Goal: Learn about a topic

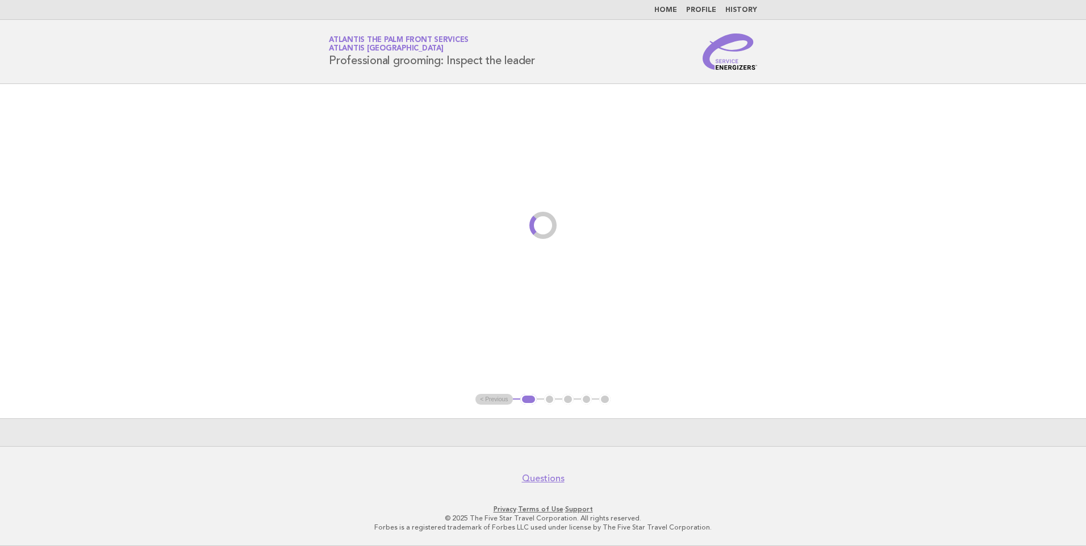
click at [671, 11] on link "Home" at bounding box center [665, 10] width 23 height 7
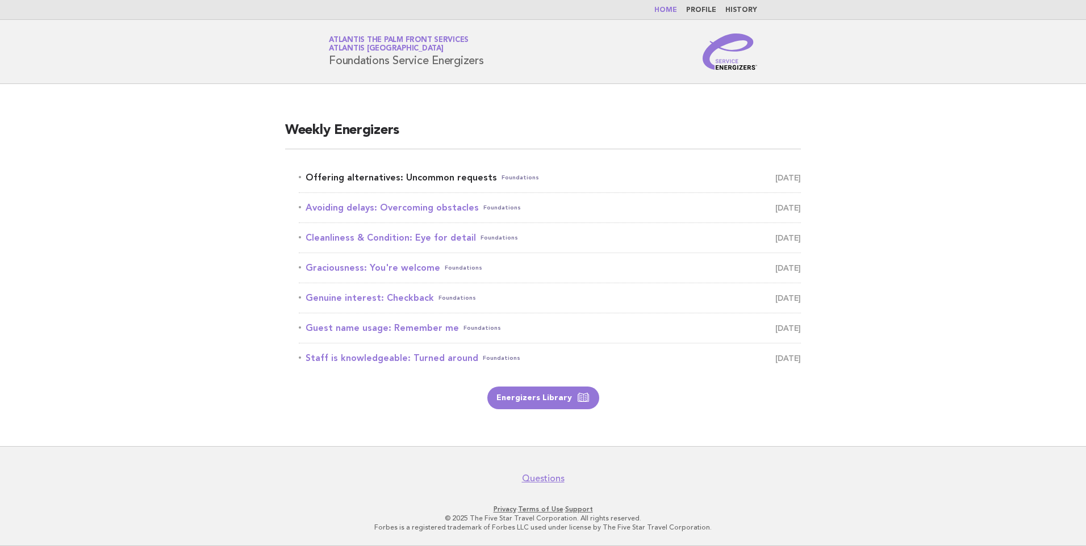
click at [425, 176] on link "Offering alternatives: Uncommon requests Foundations October 4" at bounding box center [550, 178] width 502 height 16
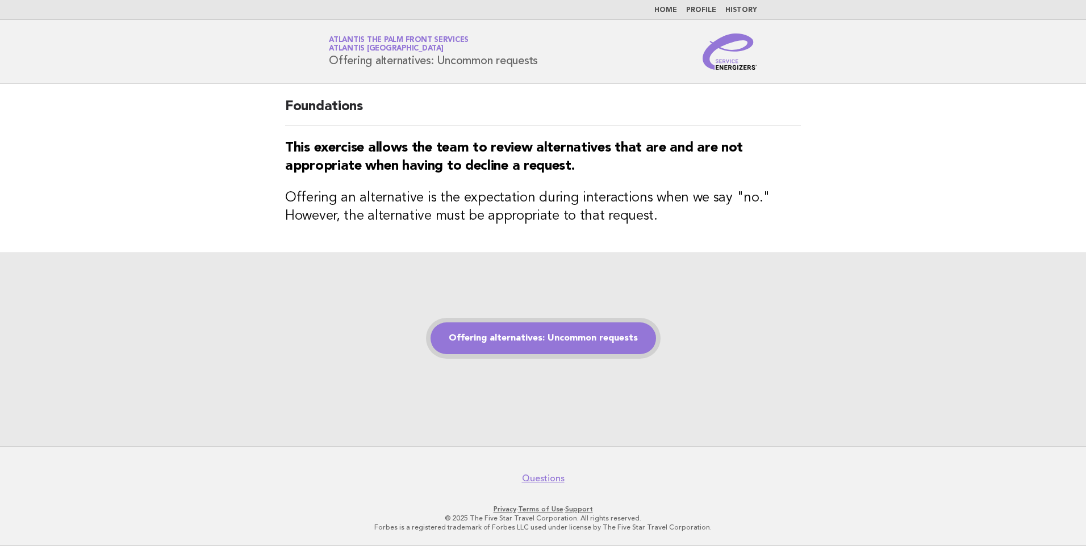
click at [543, 343] on link "Offering alternatives: Uncommon requests" at bounding box center [542, 338] width 225 height 32
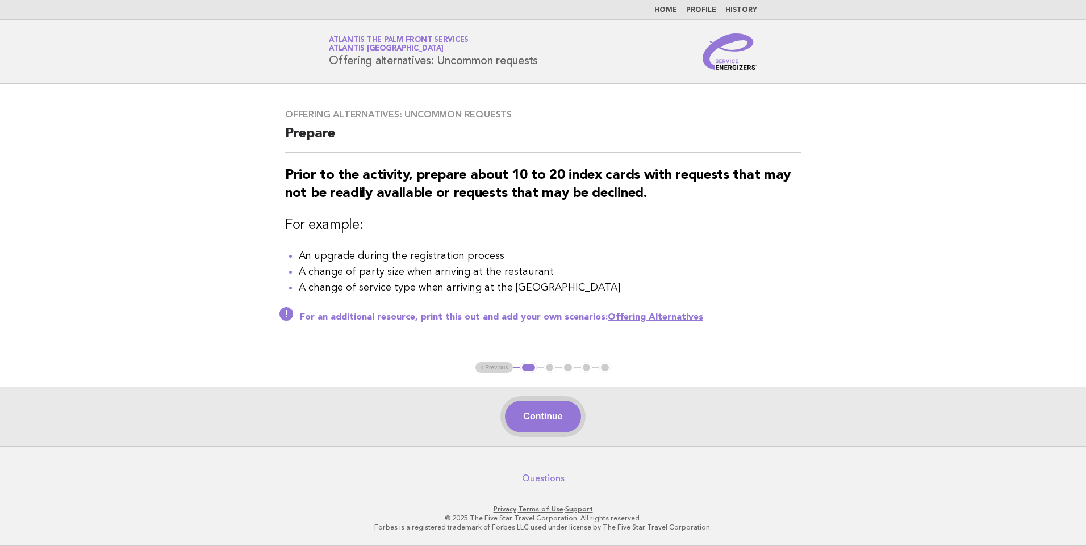
click at [552, 422] on button "Continue" at bounding box center [543, 417] width 76 height 32
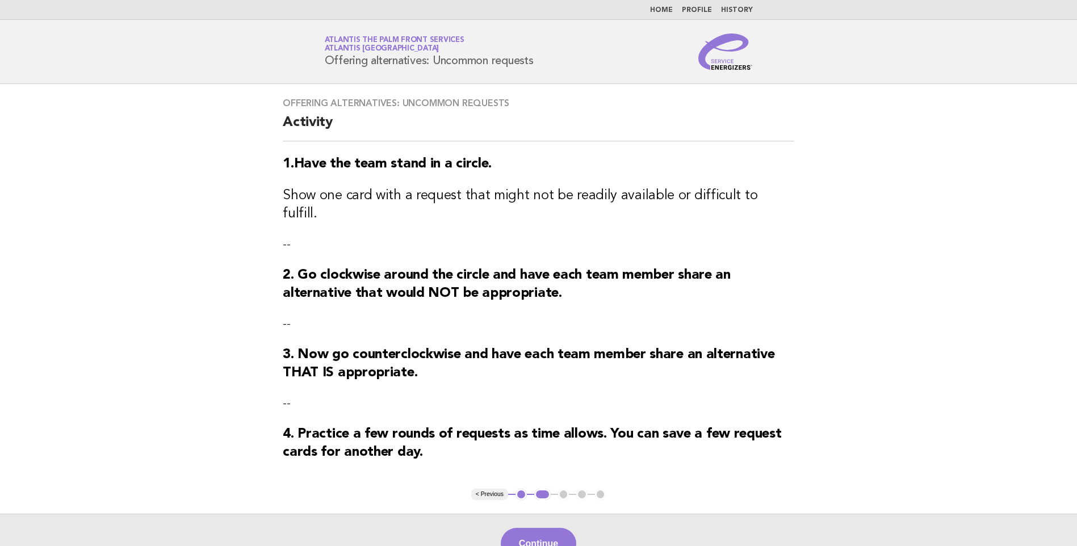
scroll to position [112, 0]
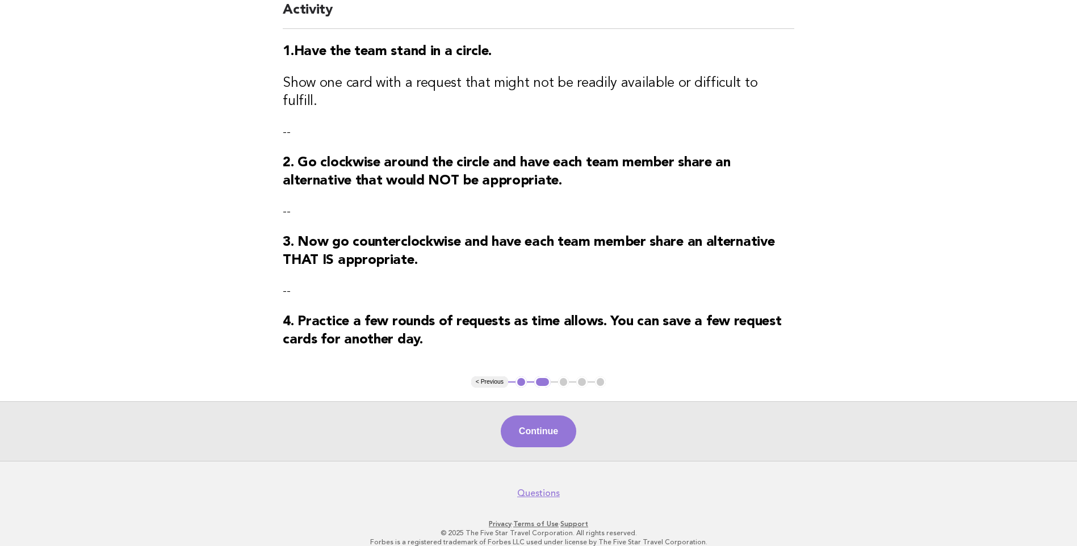
drag, startPoint x: 535, startPoint y: 419, endPoint x: 539, endPoint y: 430, distance: 11.9
click at [539, 422] on button "Continue" at bounding box center [539, 432] width 76 height 32
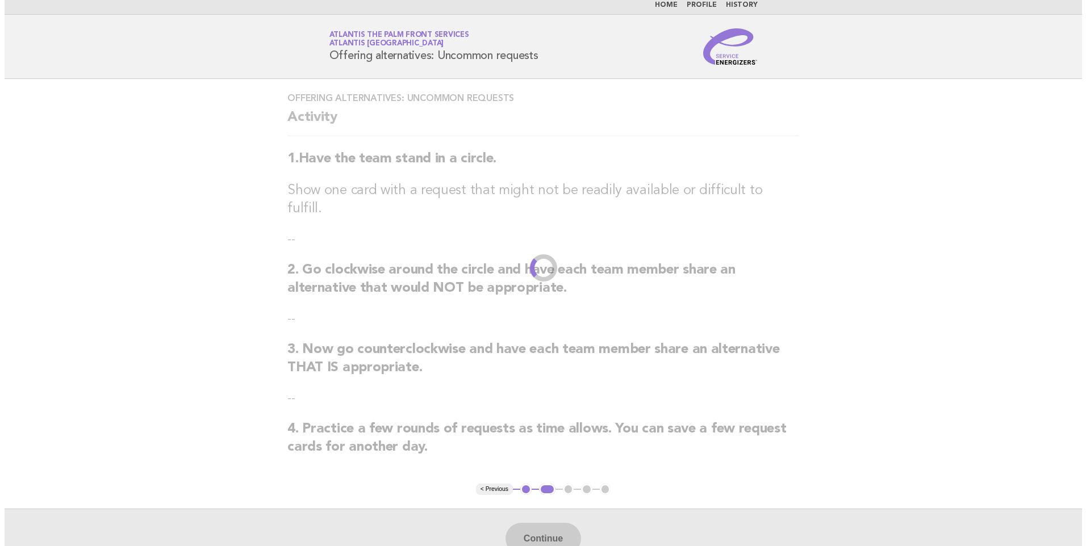
scroll to position [0, 0]
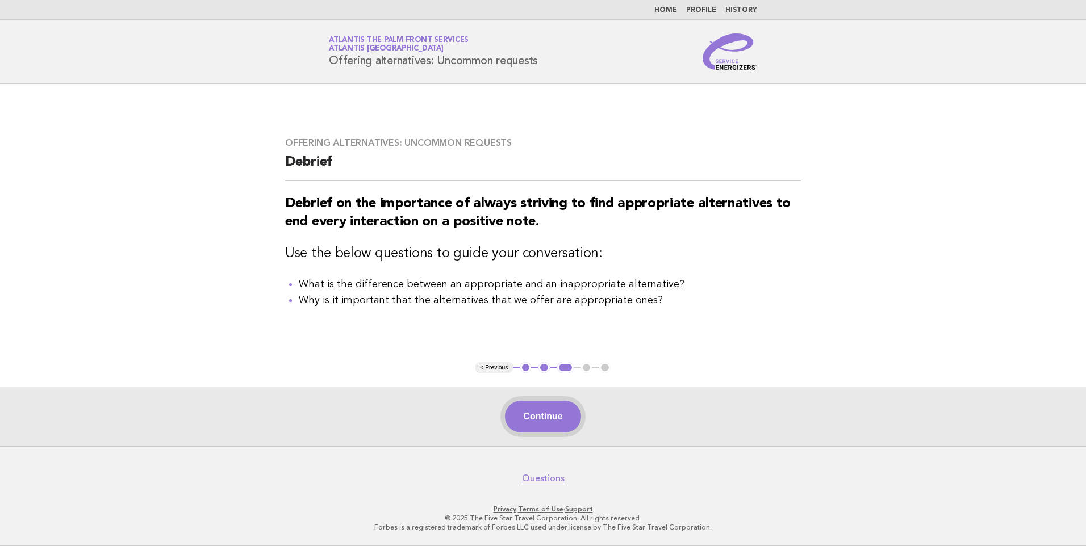
click at [546, 412] on button "Continue" at bounding box center [543, 417] width 76 height 32
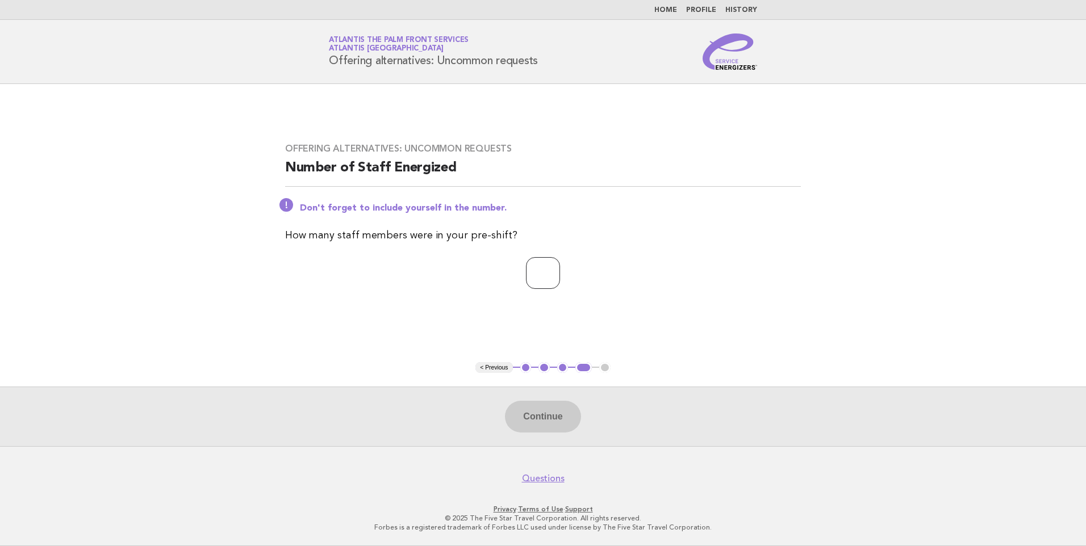
click at [534, 277] on input "number" at bounding box center [543, 273] width 34 height 32
type input "*"
click at [539, 422] on button "Continue" at bounding box center [543, 417] width 76 height 32
